Goal: Task Accomplishment & Management: Manage account settings

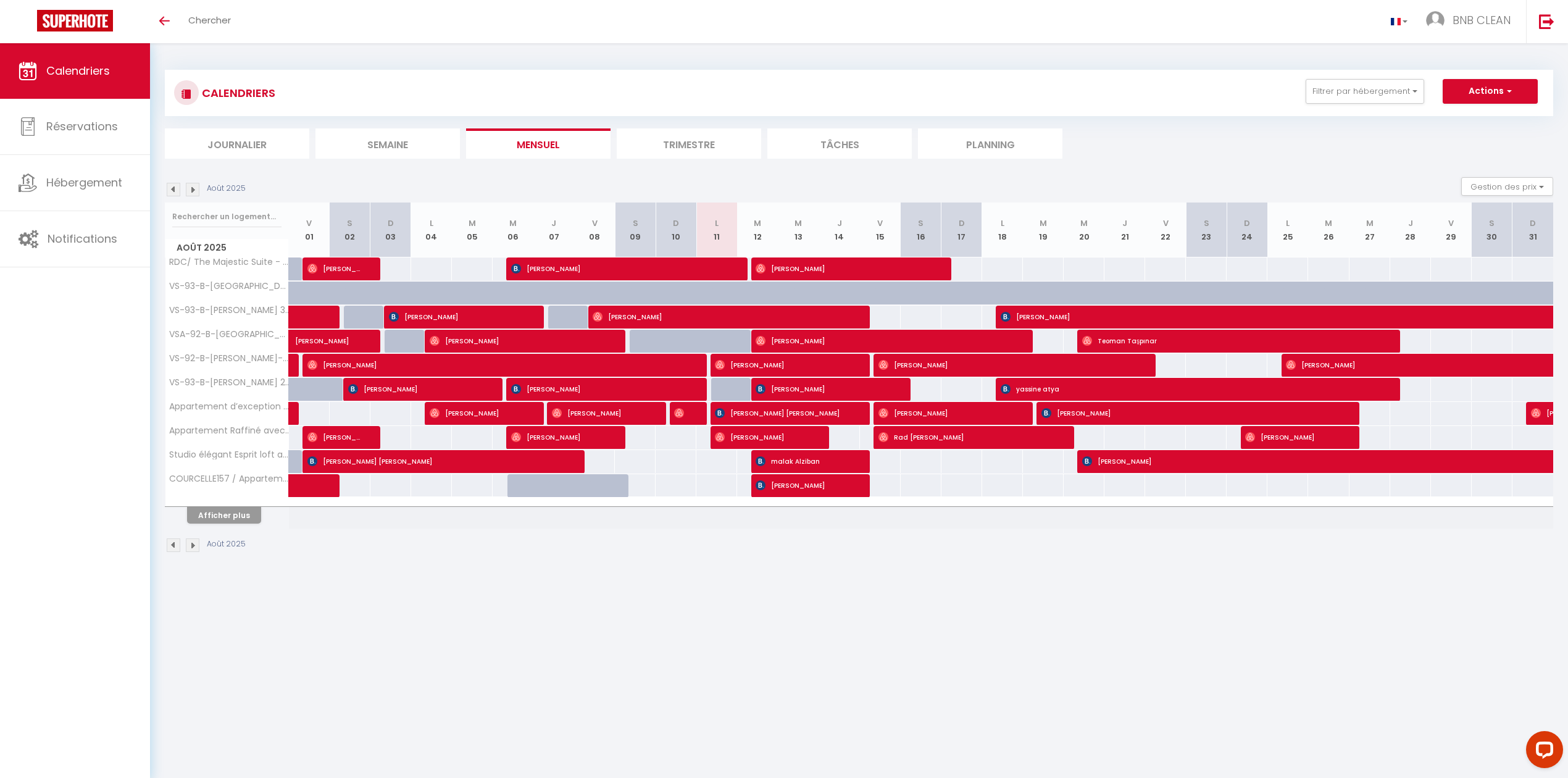
click at [231, 503] on div at bounding box center [227, 502] width 124 height 8
click at [232, 515] on button "Afficher plus" at bounding box center [224, 515] width 74 height 17
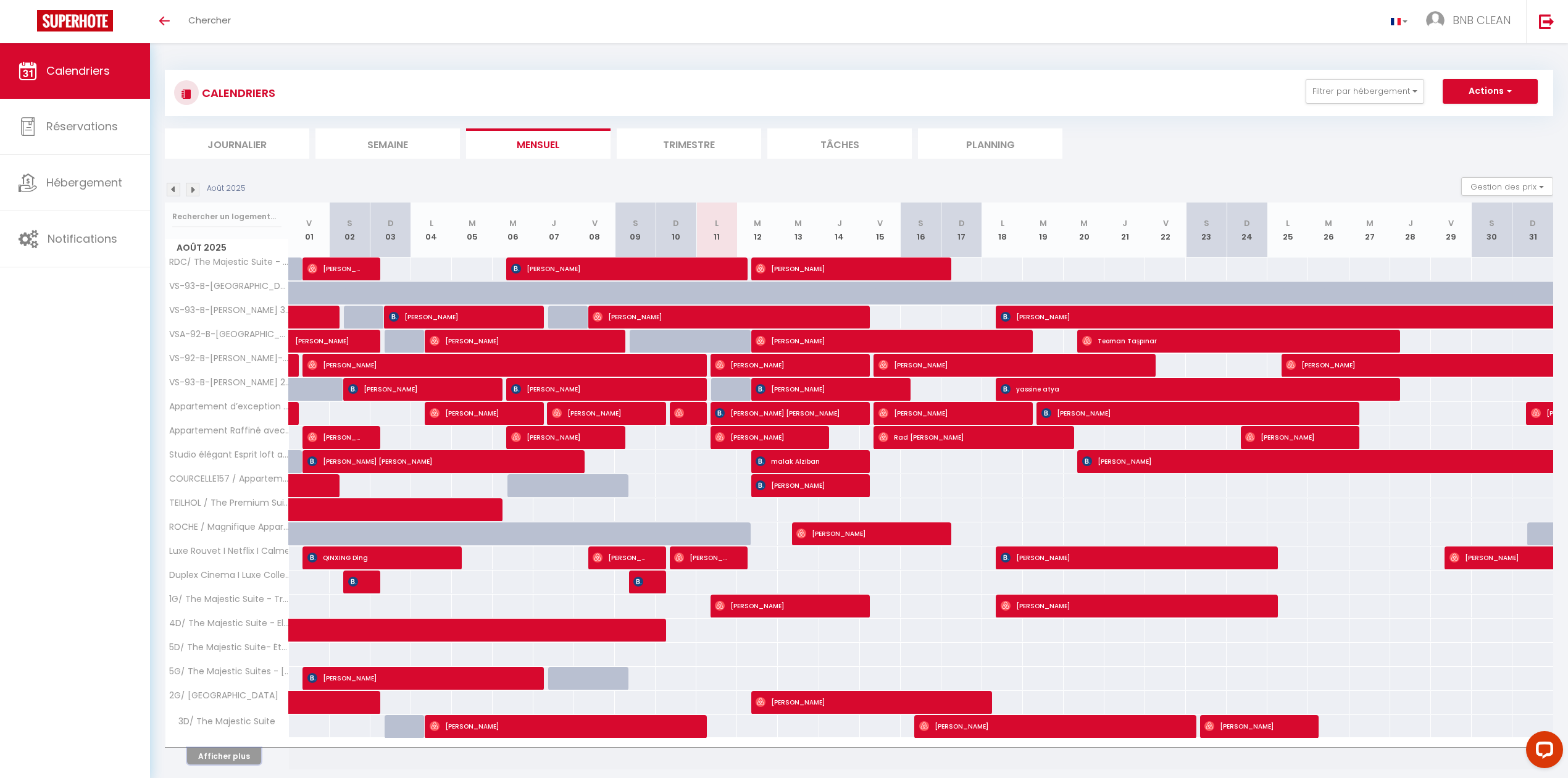
click at [225, 759] on button "Afficher plus" at bounding box center [224, 756] width 74 height 17
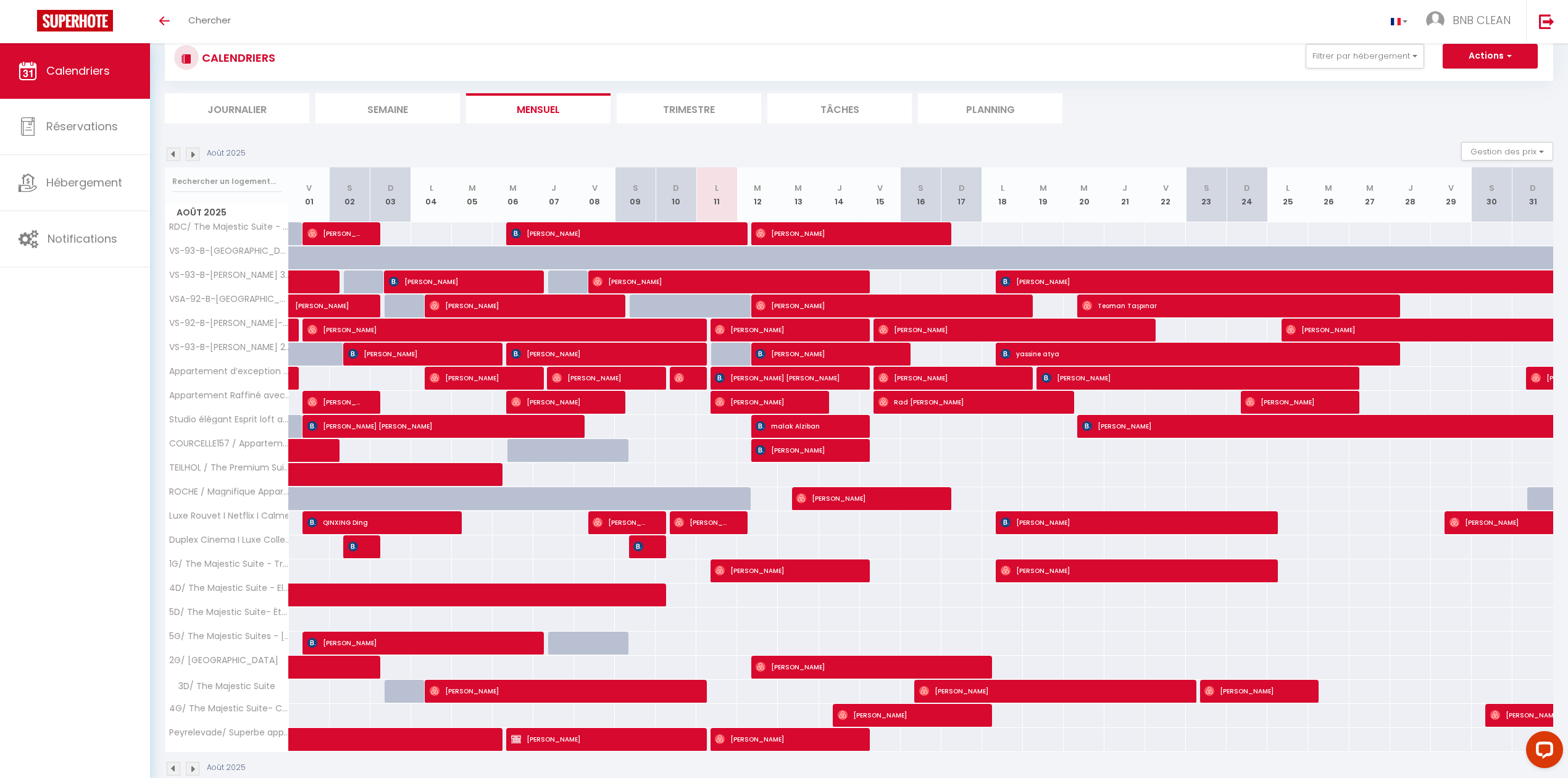
scroll to position [65, 0]
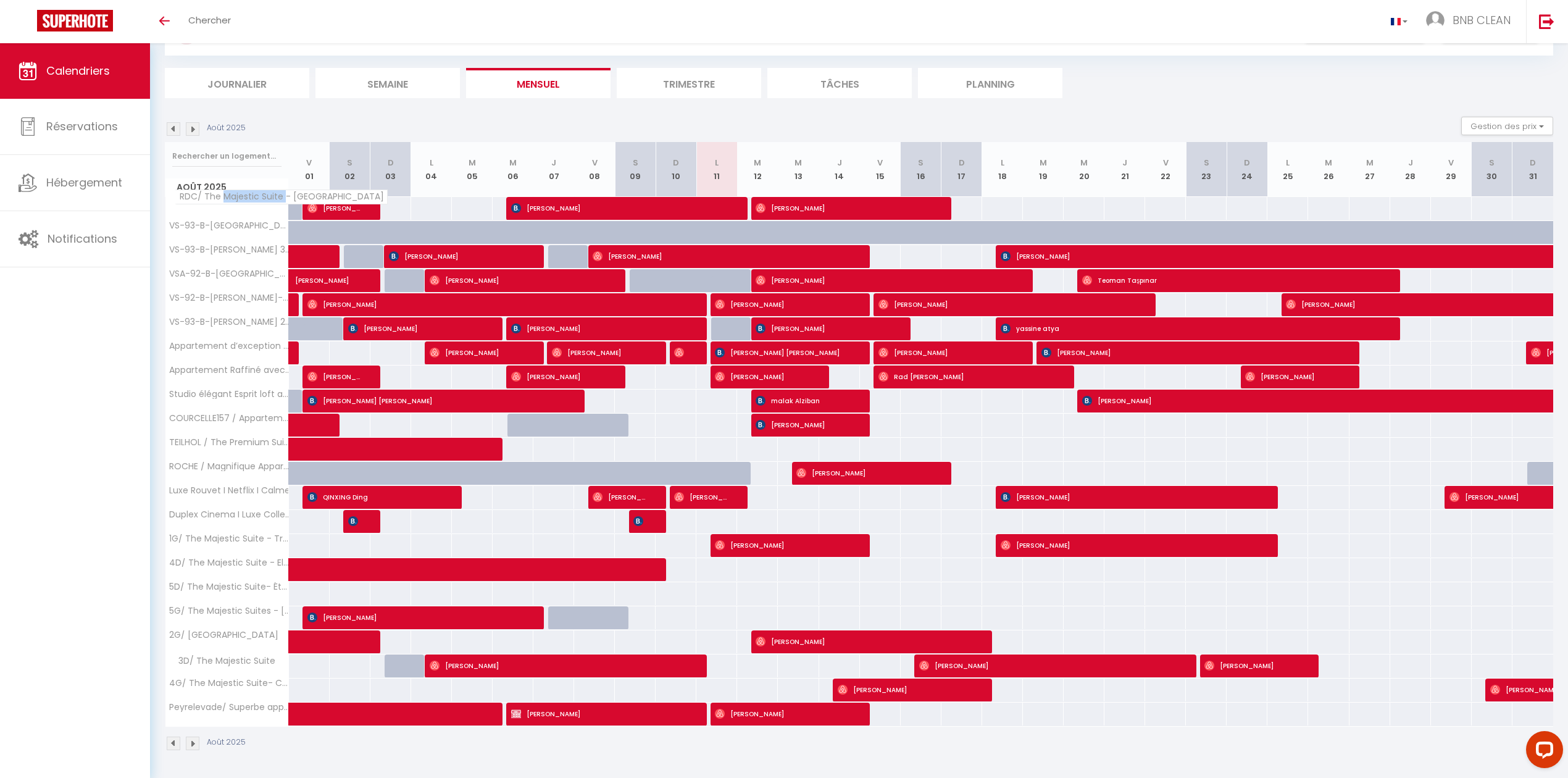
drag, startPoint x: 221, startPoint y: 193, endPoint x: 282, endPoint y: 188, distance: 61.2
click at [282, 189] on span "RDC/ The Majestic Suite - [GEOGRAPHIC_DATA]" at bounding box center [281, 197] width 213 height 15
copy span "Majestic Suite"
click at [648, 207] on span "[PERSON_NAME]" at bounding box center [620, 208] width 217 height 24
select select "OK"
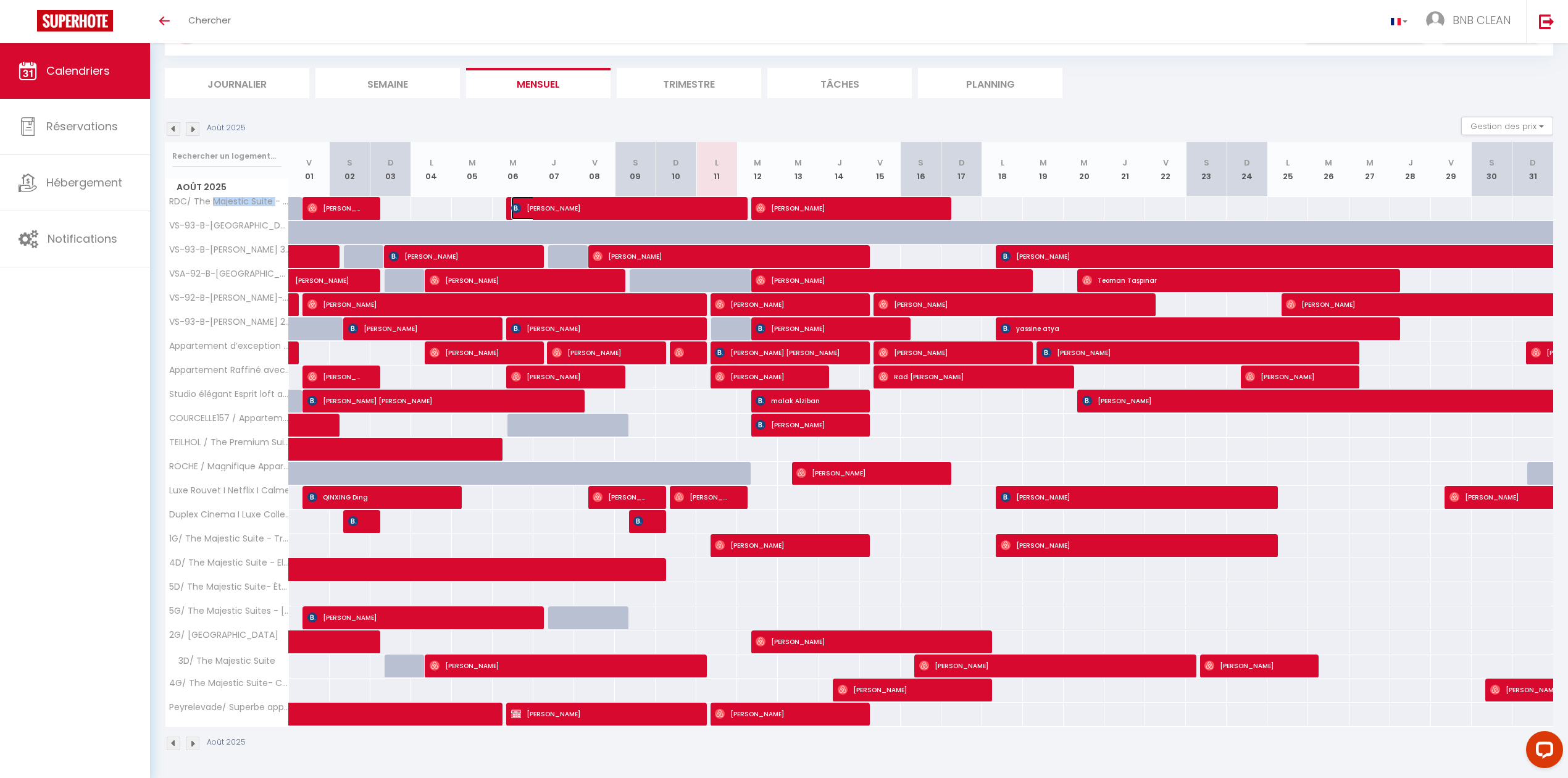
select select "OK"
select select "0"
select select "1"
select select
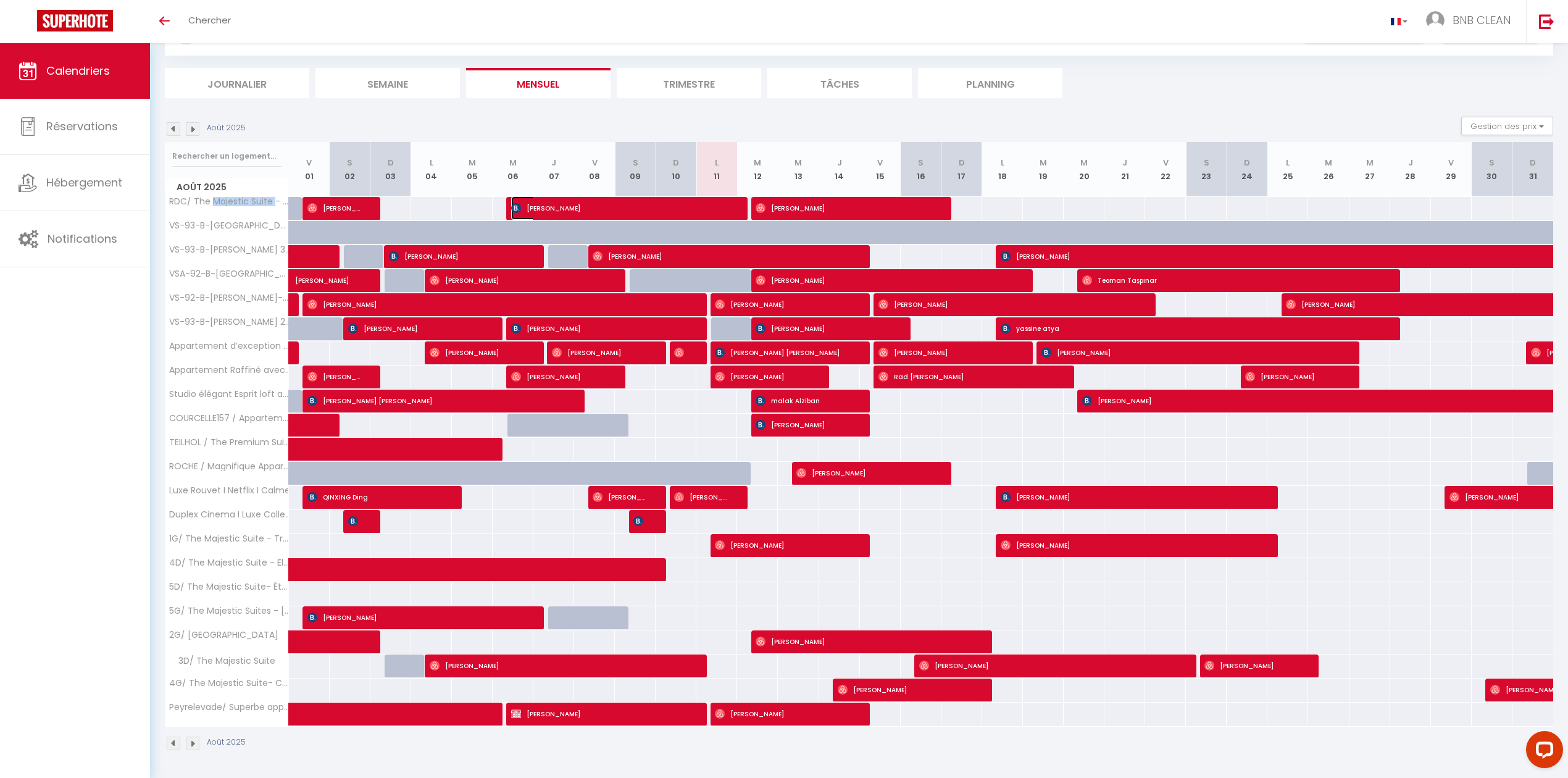
select select
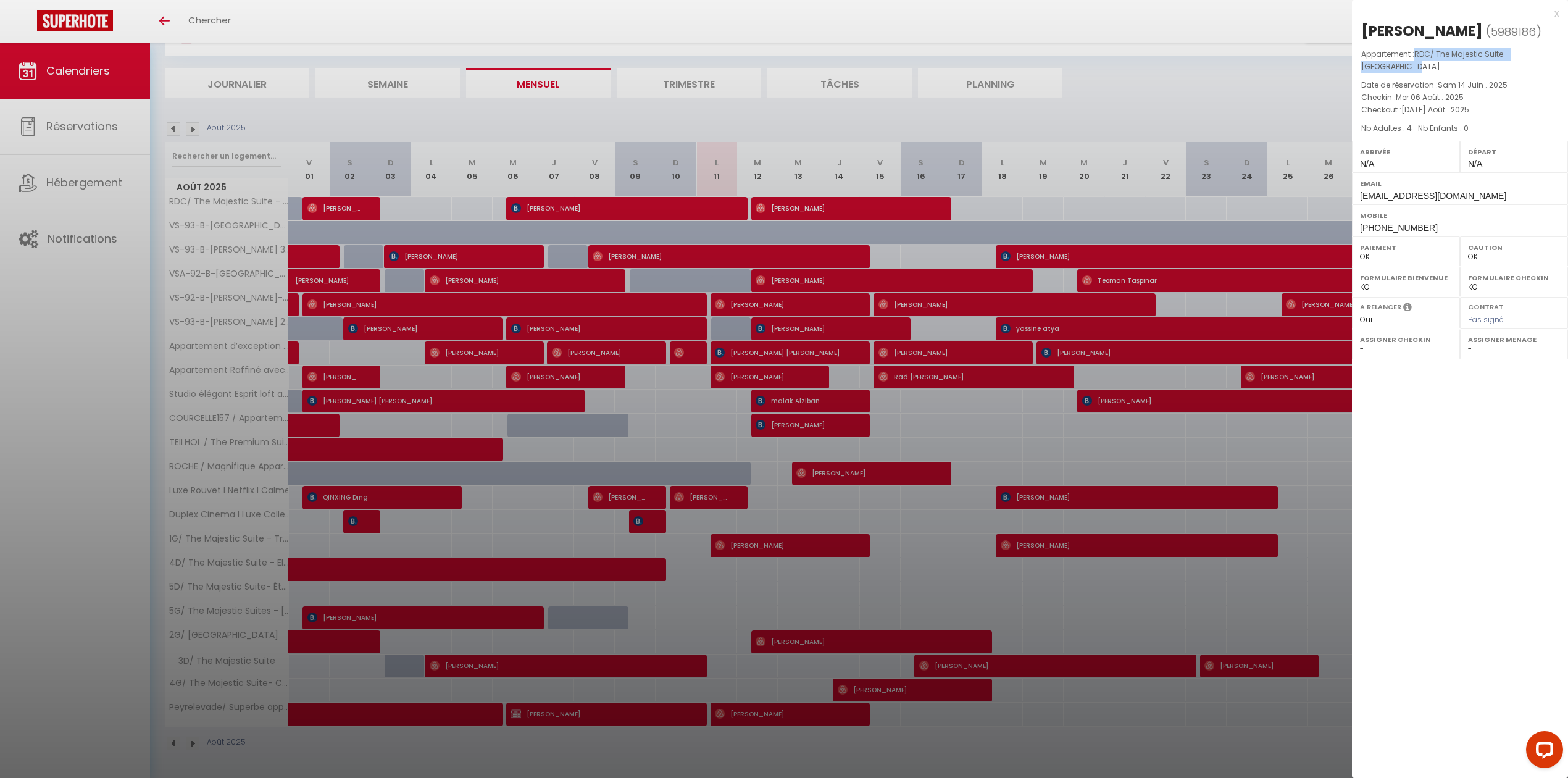
drag, startPoint x: 1418, startPoint y: 52, endPoint x: 1426, endPoint y: 65, distance: 15.3
click at [1426, 65] on p "Appartement : RDC/ The Majestic Suite - [GEOGRAPHIC_DATA]" at bounding box center [1460, 61] width 197 height 25
copy span "RDC/ The Majestic Suite - [GEOGRAPHIC_DATA]"
